Goal: Navigation & Orientation: Find specific page/section

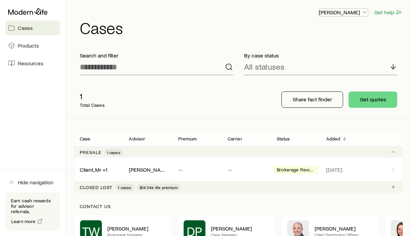
click at [365, 14] on icon "button" at bounding box center [364, 12] width 7 height 7
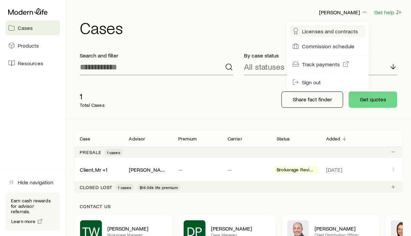
click at [339, 32] on span "Licenses and contracts" at bounding box center [330, 31] width 56 height 7
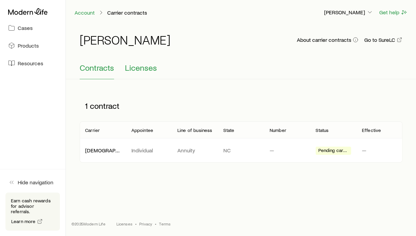
click at [155, 69] on span "Licenses" at bounding box center [141, 68] width 32 height 10
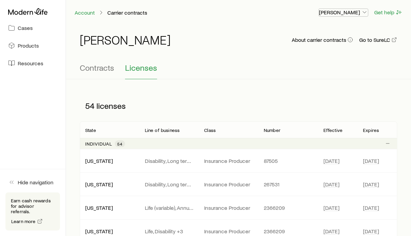
click at [364, 12] on icon "button" at bounding box center [364, 12] width 7 height 7
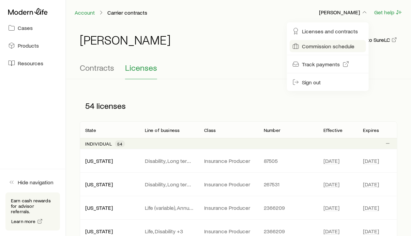
click at [329, 48] on span "Commission schedule" at bounding box center [328, 46] width 52 height 7
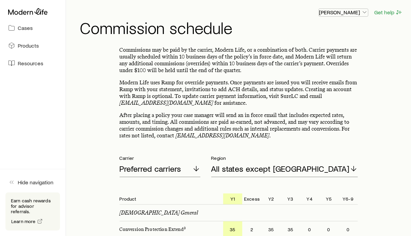
click at [364, 12] on icon "button" at bounding box center [364, 12] width 7 height 7
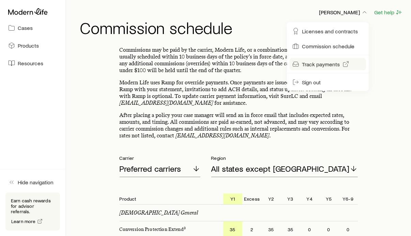
click at [327, 61] on span "Track payments" at bounding box center [321, 64] width 38 height 7
click at [37, 61] on span "Resources" at bounding box center [31, 63] width 26 height 7
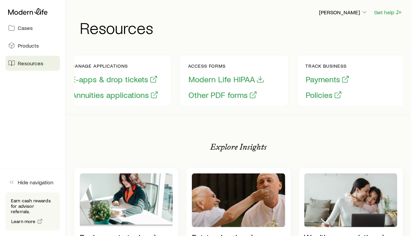
scroll to position [0, 136]
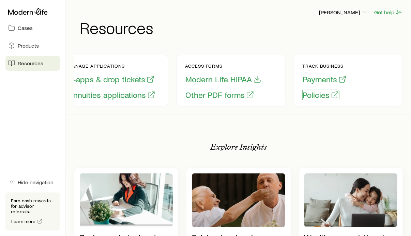
click at [307, 95] on button "Policies" at bounding box center [320, 95] width 37 height 11
